Goal: Check status: Check status

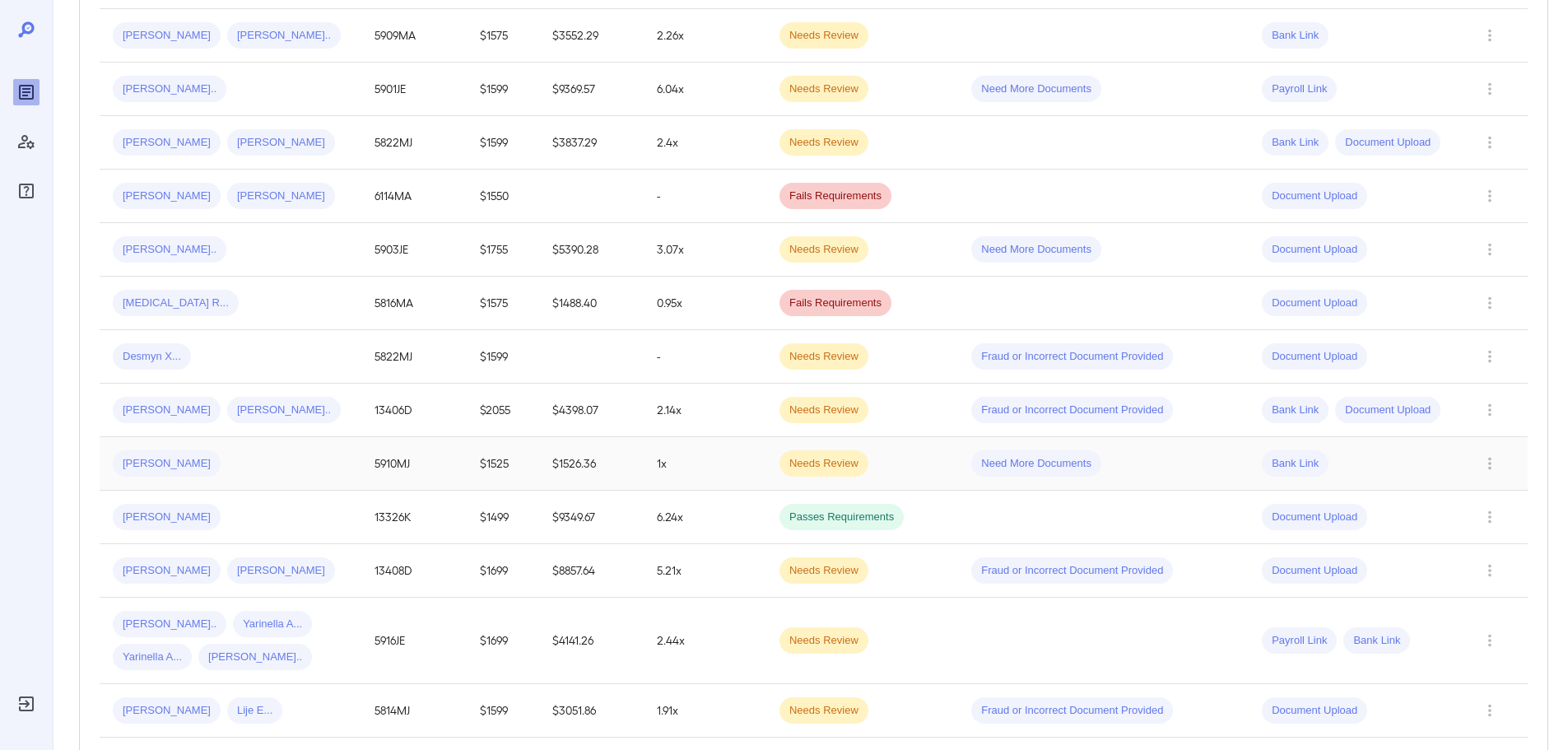
scroll to position [577, 0]
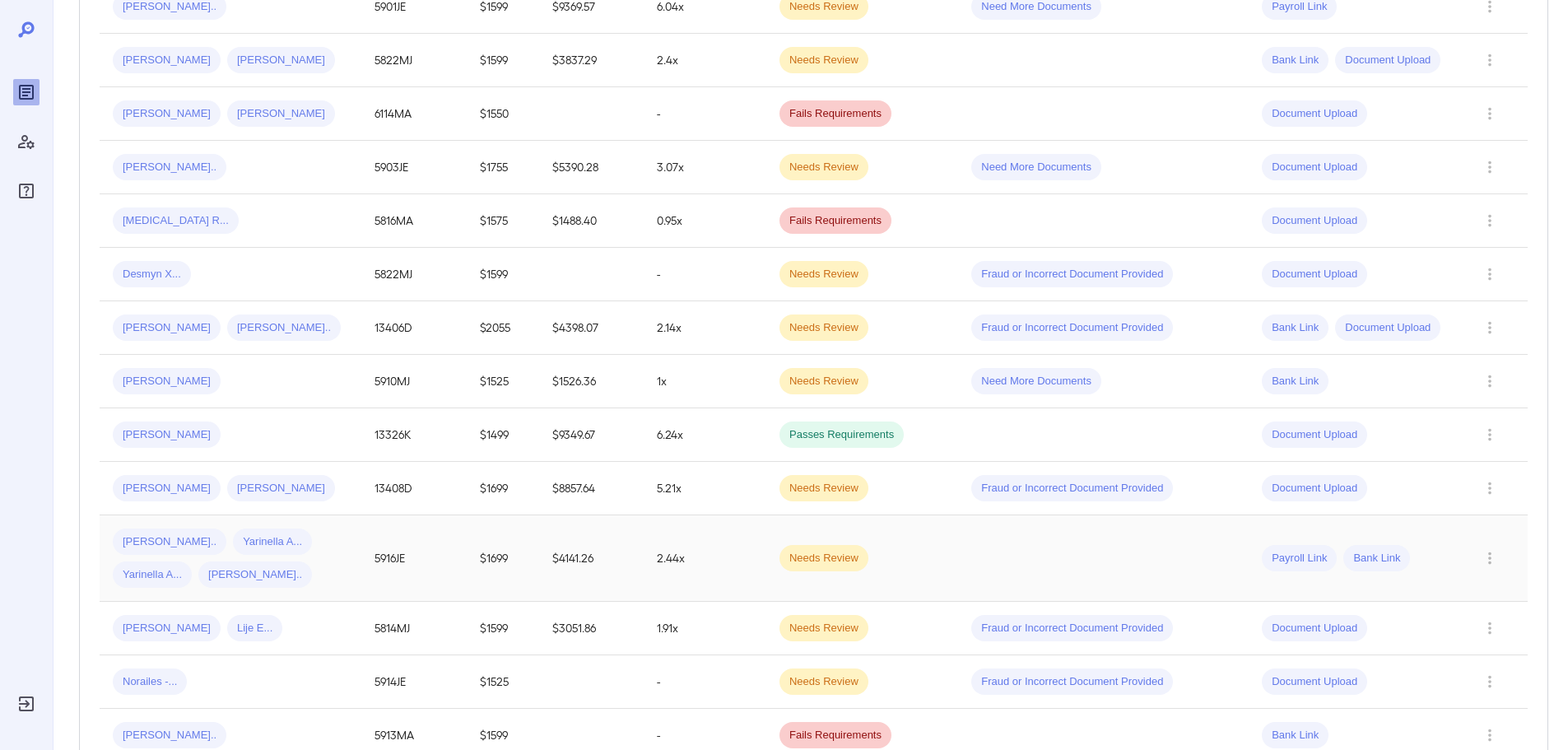
click at [325, 562] on div "[PERSON_NAME].. Yarinella A... Yarinella A... [PERSON_NAME].." at bounding box center [230, 557] width 235 height 59
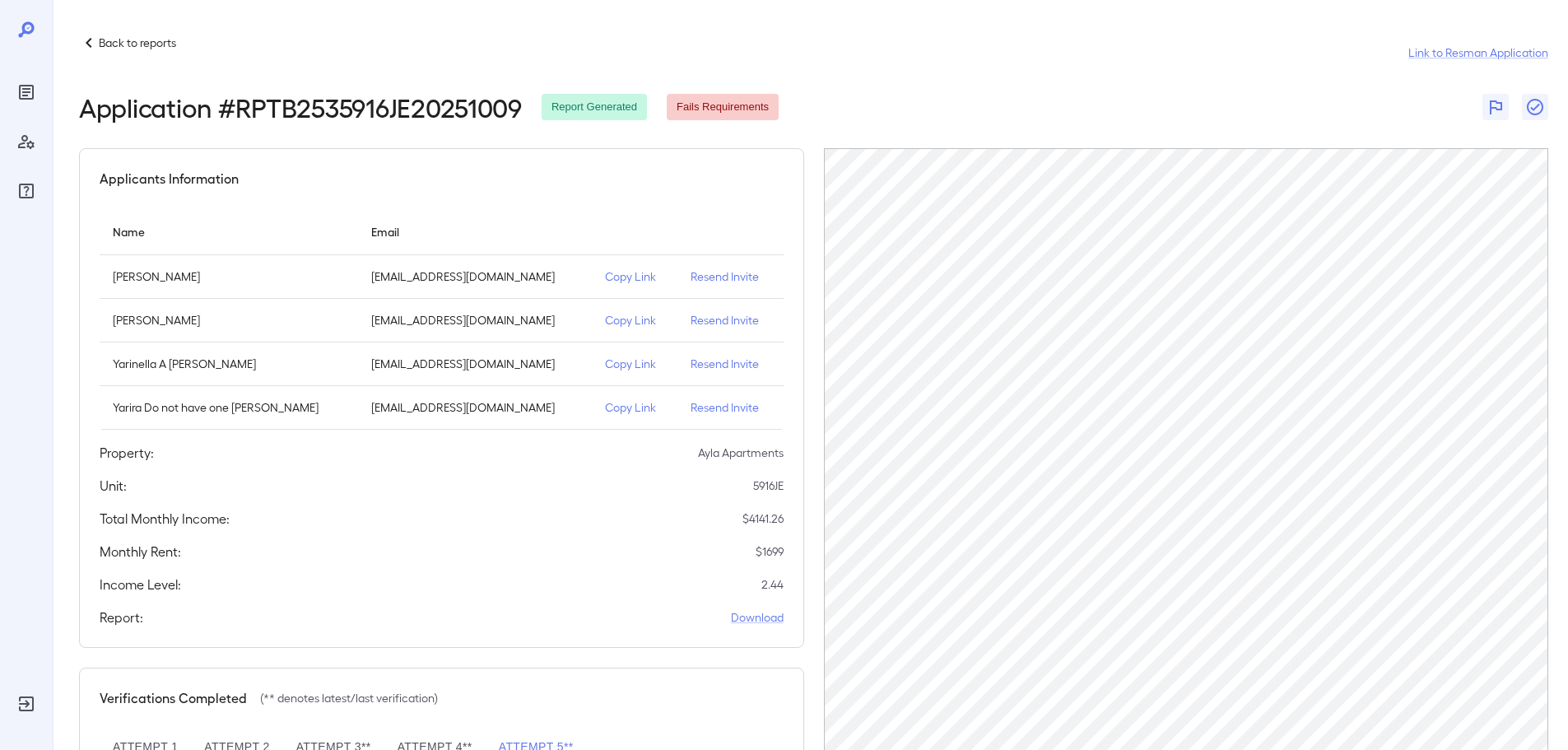
click at [777, 554] on p "$ 1699" at bounding box center [769, 551] width 28 height 17
click at [777, 552] on p "$ 1699" at bounding box center [769, 551] width 28 height 17
click at [777, 549] on p "$ 1699" at bounding box center [769, 551] width 28 height 17
